Goal: Check status

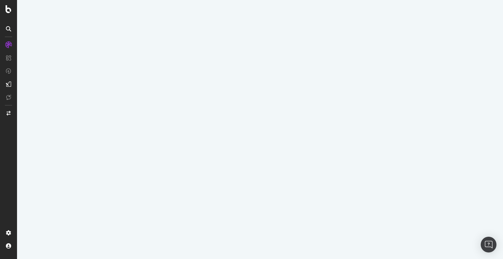
select select "100"
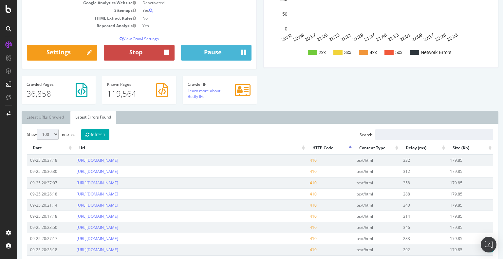
scroll to position [129, 0]
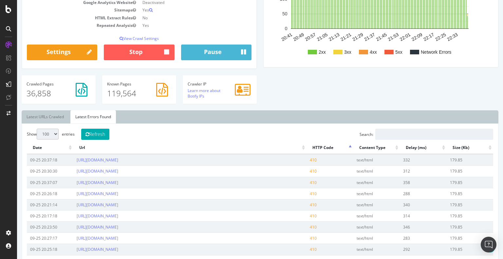
click at [318, 149] on th "HTTP Code" at bounding box center [330, 147] width 47 height 13
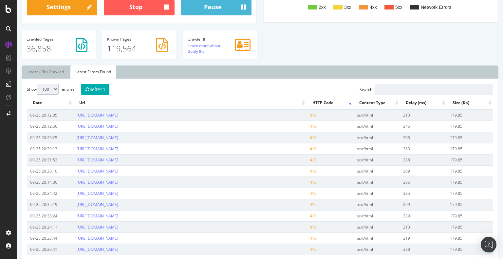
scroll to position [159, 0]
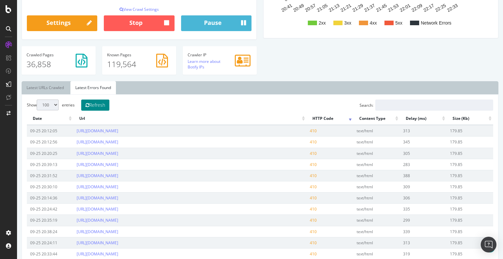
click at [105, 106] on button "Refresh" at bounding box center [95, 105] width 28 height 11
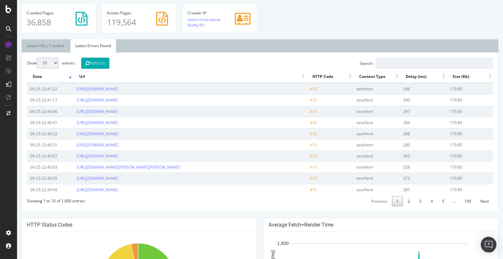
scroll to position [201, 0]
click at [49, 67] on div "Show 10 25 50 100 entries" at bounding box center [51, 63] width 48 height 12
click at [59, 59] on select "10 25 50 100" at bounding box center [48, 62] width 22 height 11
select select "100"
click at [37, 57] on select "10 25 50 100" at bounding box center [48, 62] width 22 height 11
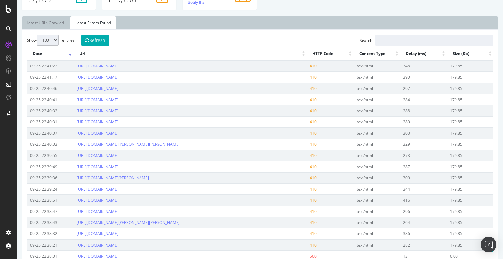
scroll to position [217, 0]
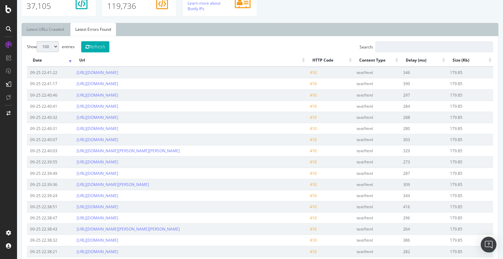
click at [316, 59] on th "HTTP Code" at bounding box center [330, 60] width 47 height 13
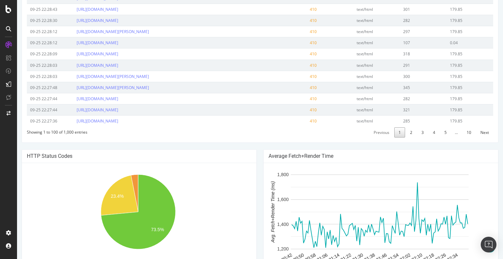
scroll to position [1248, 0]
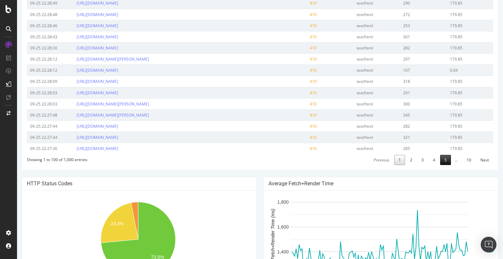
click at [443, 164] on link "5" at bounding box center [445, 160] width 11 height 10
click at [466, 165] on link "10" at bounding box center [468, 160] width 13 height 10
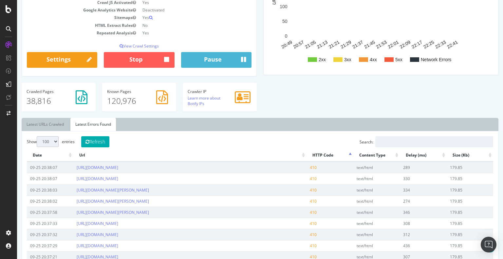
scroll to position [148, 0]
